Goal: Task Accomplishment & Management: Use online tool/utility

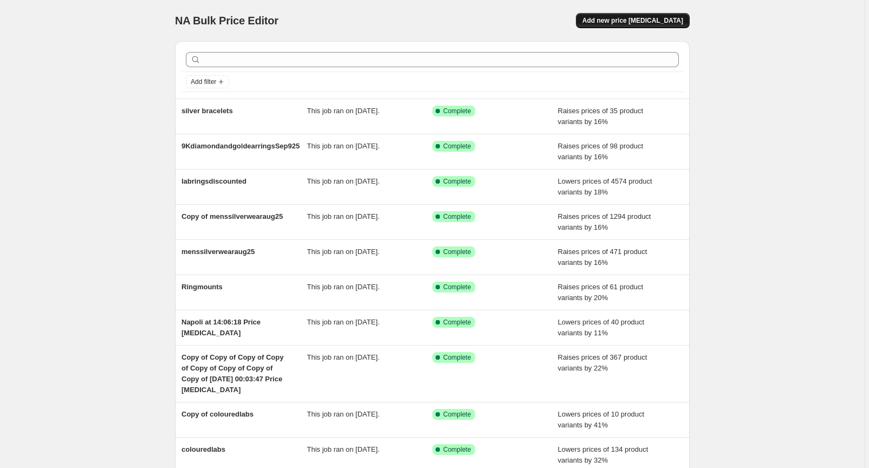
click at [650, 17] on span "Add new price [MEDICAL_DATA]" at bounding box center [633, 20] width 101 height 9
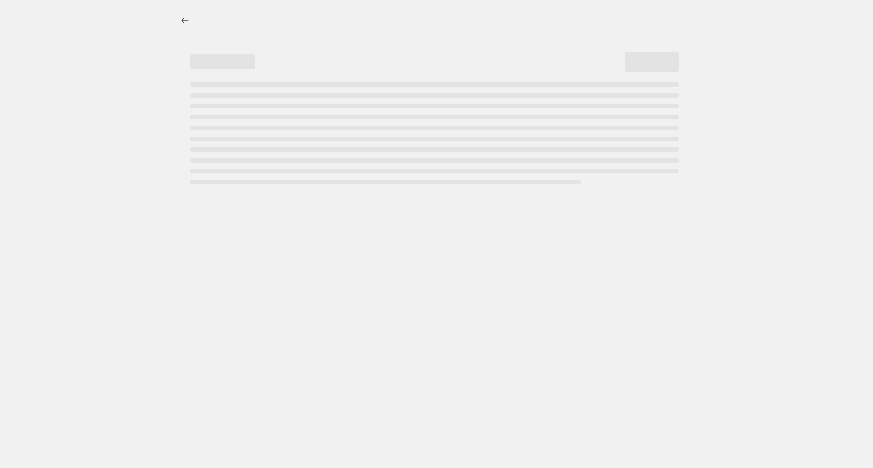
select select "percentage"
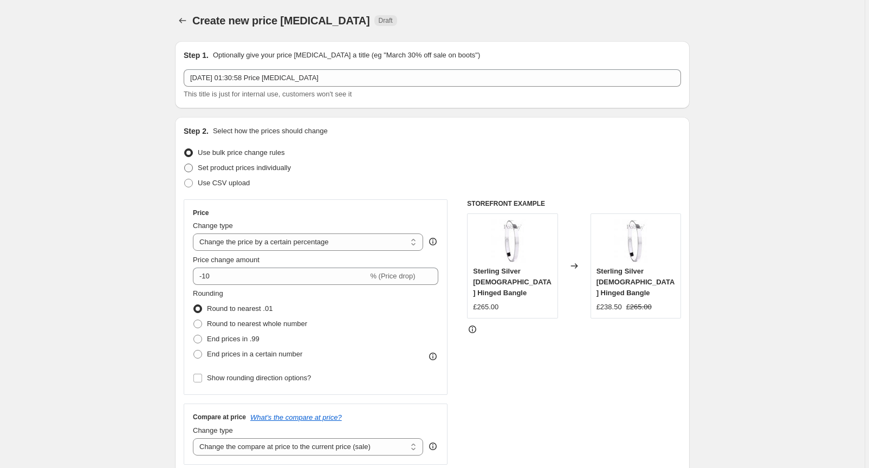
click at [192, 168] on span at bounding box center [188, 168] width 9 height 9
click at [185, 164] on input "Set product prices individually" at bounding box center [184, 164] width 1 height 1
radio input "true"
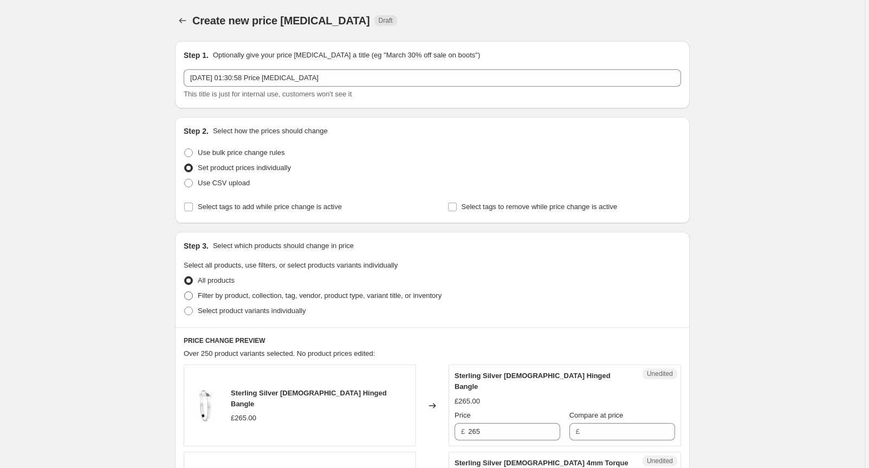
click at [193, 298] on span at bounding box center [188, 296] width 9 height 9
click at [185, 292] on input "Filter by product, collection, tag, vendor, product type, variant title, or inv…" at bounding box center [184, 292] width 1 height 1
radio input "true"
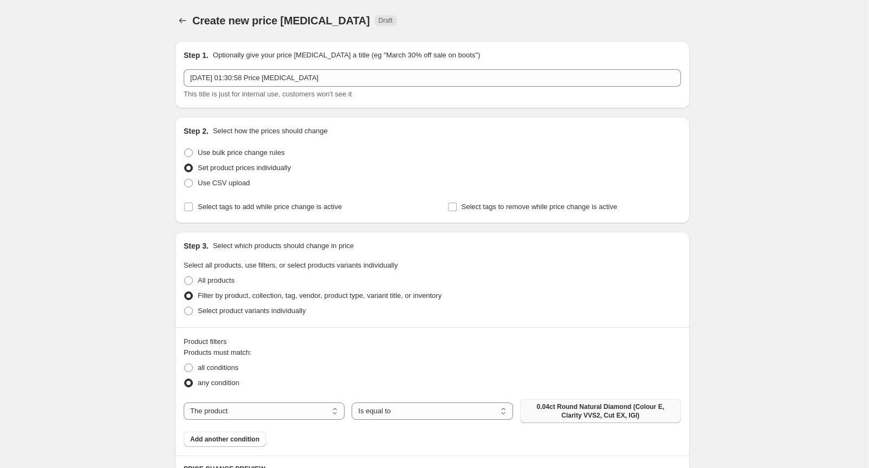
click at [555, 414] on span "0.04ct Round Natural Diamond (Colour E, Clarity VVS2, Cut EX, IGI)" at bounding box center [601, 411] width 148 height 17
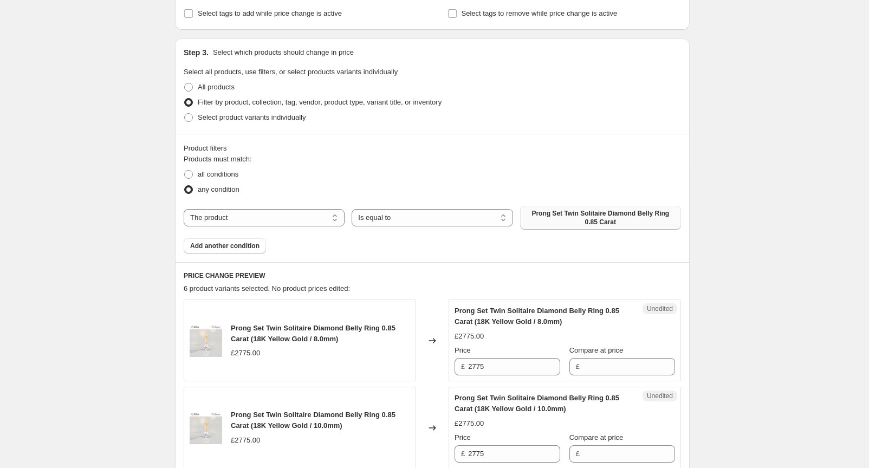
scroll to position [264, 0]
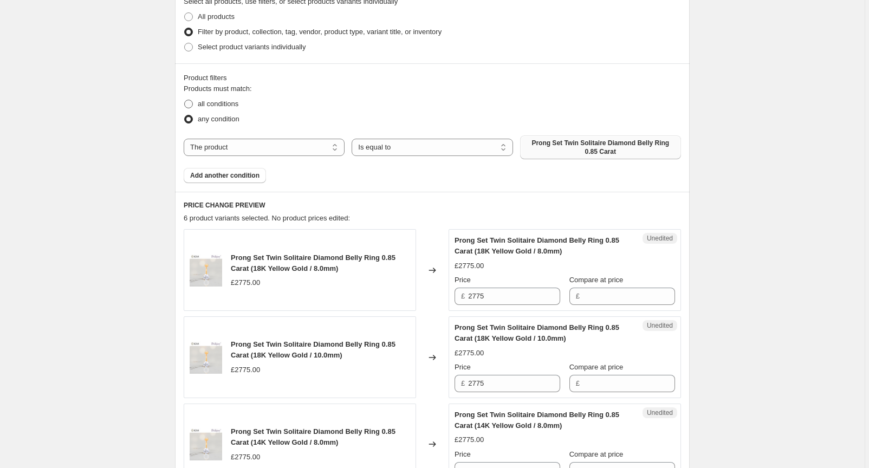
click at [198, 104] on label "all conditions" at bounding box center [211, 103] width 55 height 15
click at [185, 100] on input "all conditions" at bounding box center [184, 100] width 1 height 1
radio input "true"
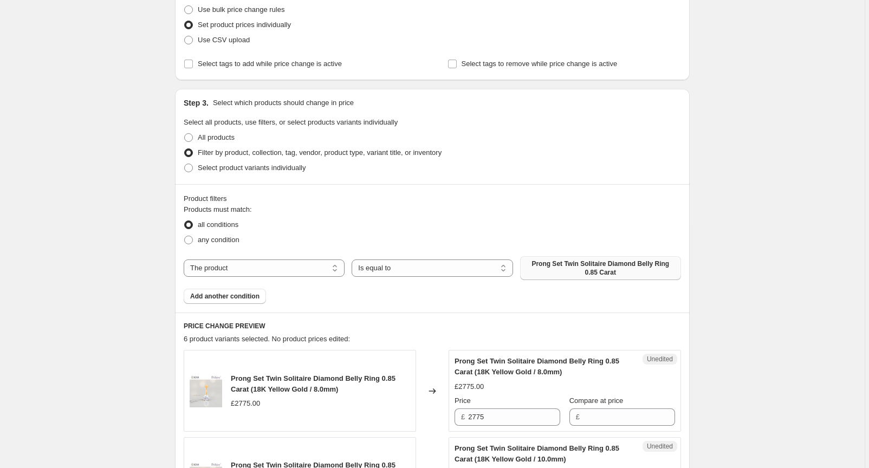
scroll to position [0, 0]
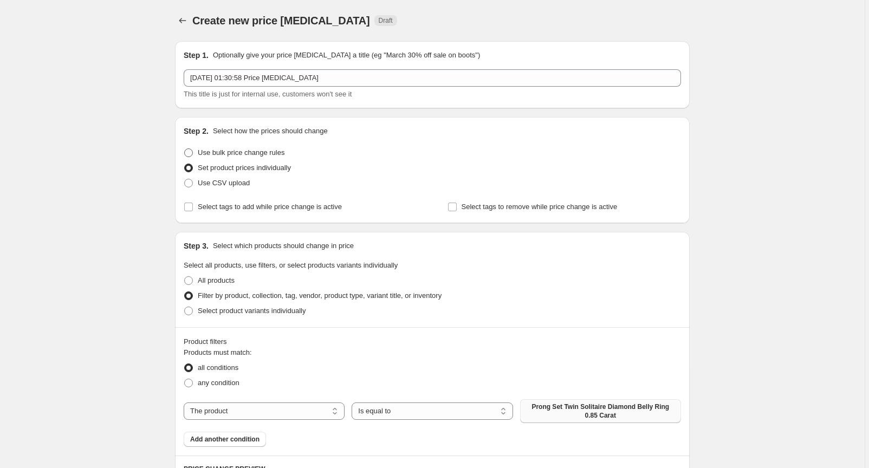
click at [193, 154] on span at bounding box center [188, 153] width 9 height 9
click at [185, 149] on input "Use bulk price change rules" at bounding box center [184, 149] width 1 height 1
radio input "true"
select select "percentage"
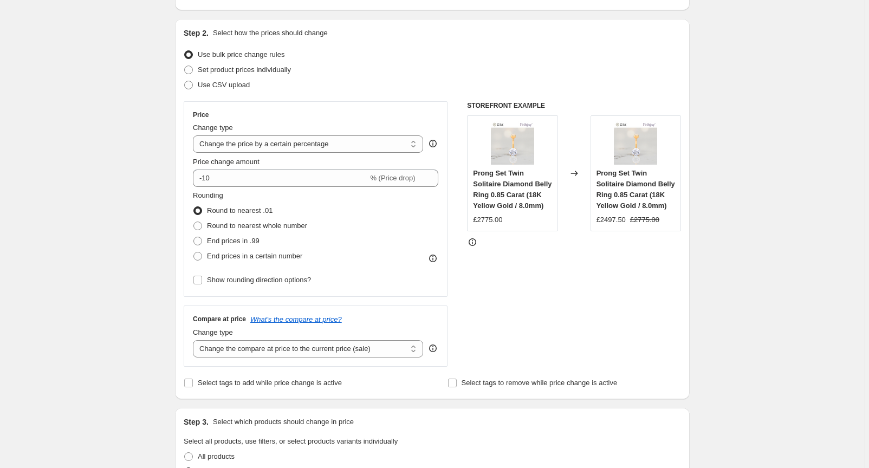
scroll to position [135, 0]
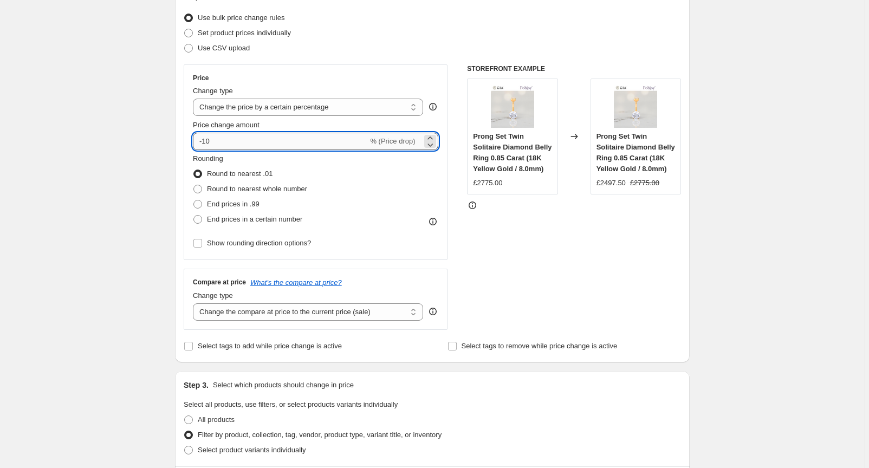
drag, startPoint x: 220, startPoint y: 139, endPoint x: 205, endPoint y: 141, distance: 14.9
click at [205, 141] on input "-10" at bounding box center [280, 141] width 175 height 17
type input "-18"
click at [202, 192] on span at bounding box center [198, 189] width 9 height 9
click at [194, 185] on input "Round to nearest whole number" at bounding box center [194, 185] width 1 height 1
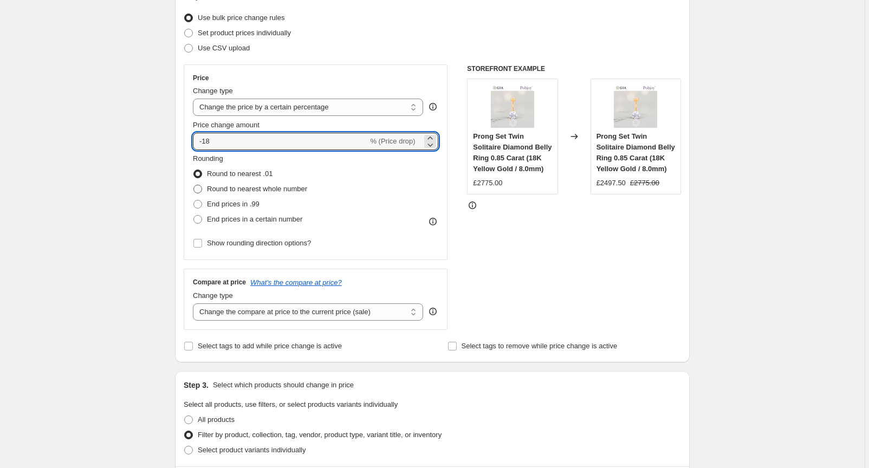
radio input "true"
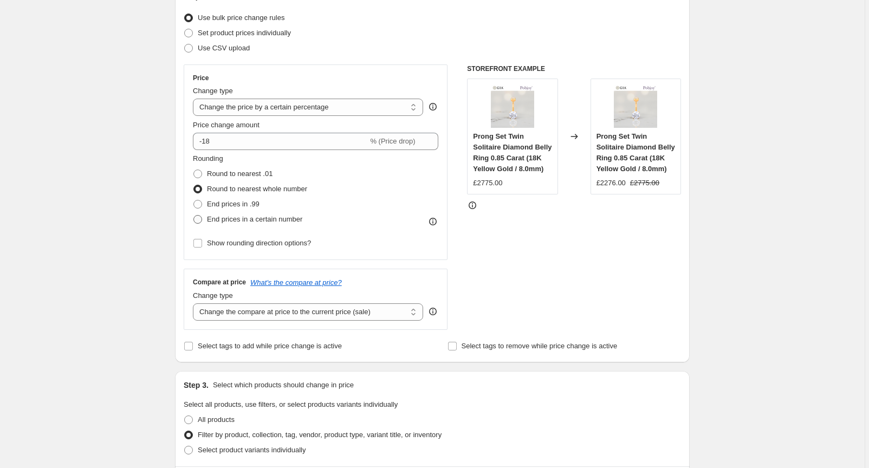
click at [207, 215] on label "End prices in a certain number" at bounding box center [248, 219] width 110 height 15
click at [194, 215] on input "End prices in a certain number" at bounding box center [194, 215] width 1 height 1
radio input "true"
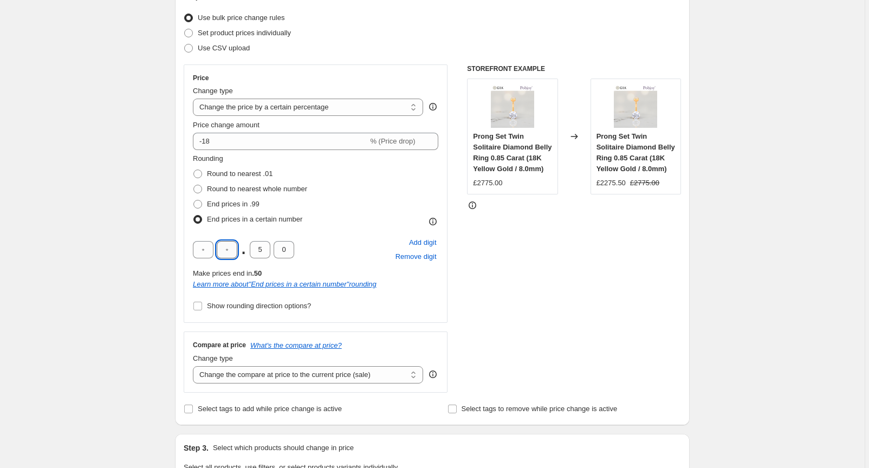
click at [234, 248] on input "text" at bounding box center [227, 249] width 21 height 17
type input "5"
type input "0"
click at [202, 306] on input "Show rounding direction options?" at bounding box center [198, 306] width 9 height 9
checkbox input "true"
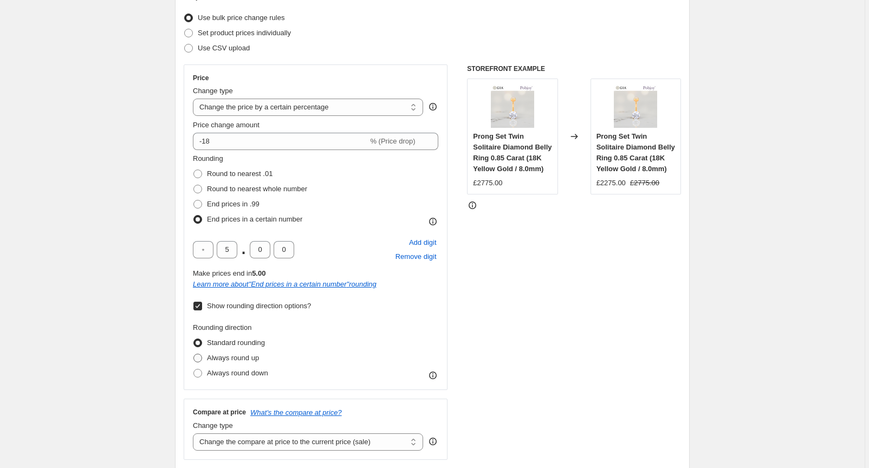
click at [202, 358] on span at bounding box center [198, 358] width 9 height 9
click at [194, 355] on input "Always round up" at bounding box center [194, 354] width 1 height 1
radio input "true"
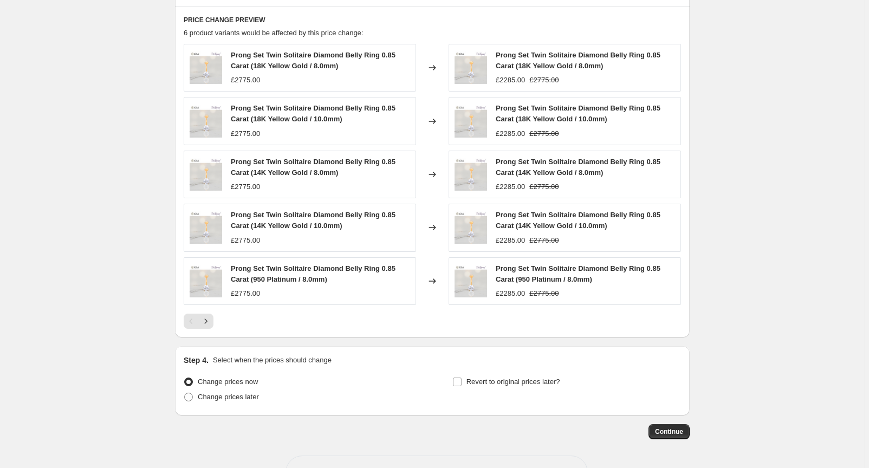
scroll to position [857, 0]
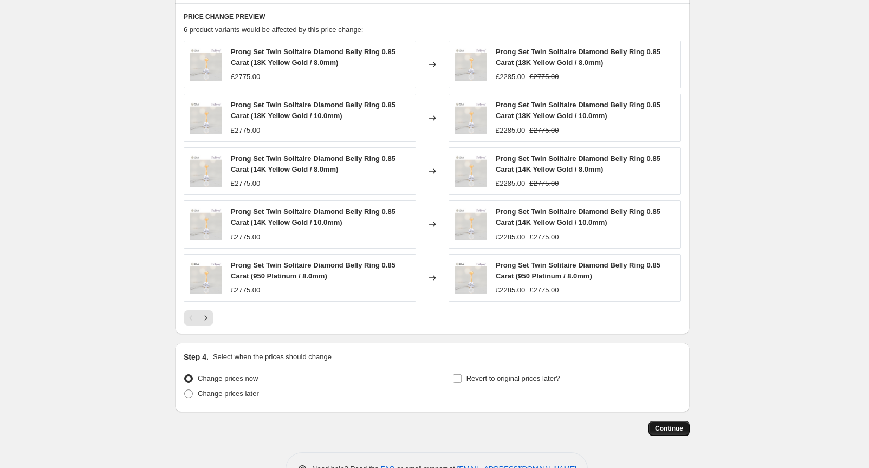
click at [668, 426] on span "Continue" at bounding box center [669, 428] width 28 height 9
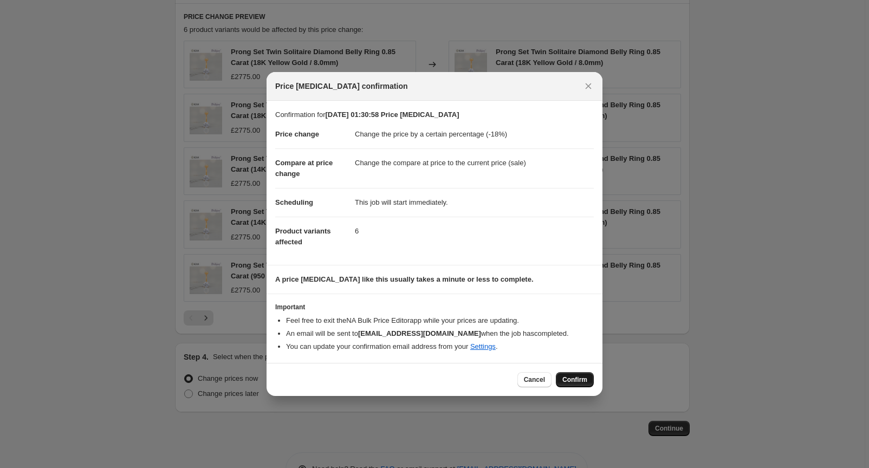
click at [570, 377] on span "Confirm" at bounding box center [575, 380] width 25 height 9
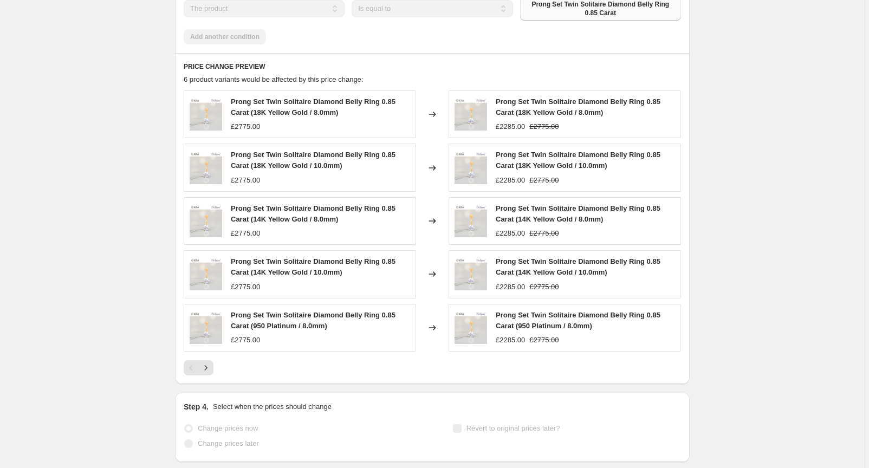
select select "percentage"
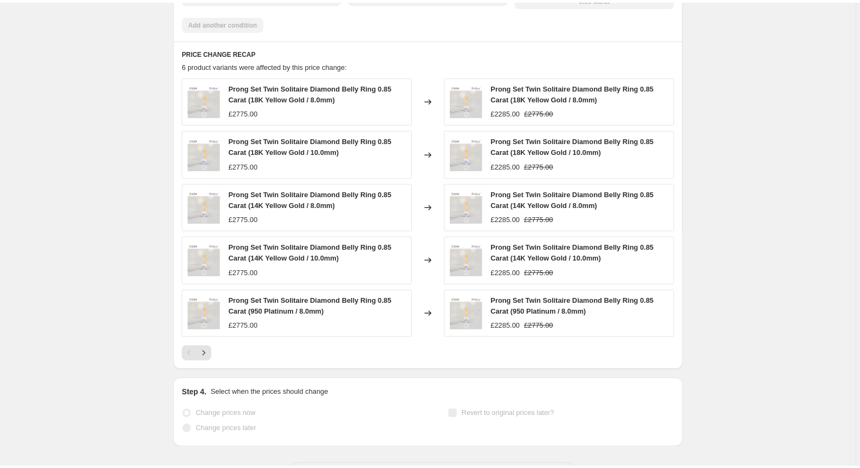
scroll to position [0, 0]
